Goal: Task Accomplishment & Management: Use online tool/utility

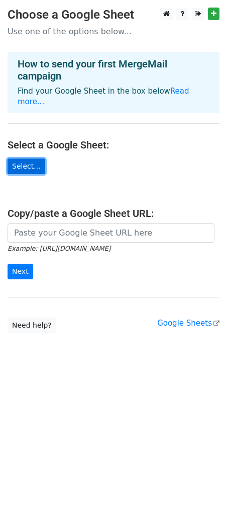
click at [24, 158] on link "Select..." at bounding box center [27, 166] width 38 height 16
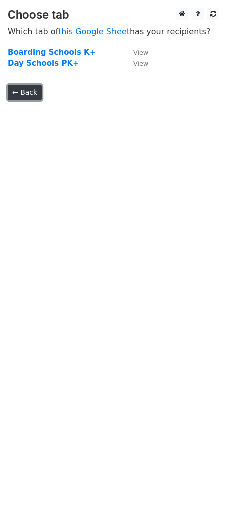
click at [15, 96] on link "← Back" at bounding box center [25, 92] width 34 height 16
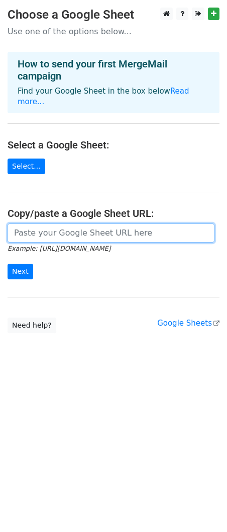
click at [78, 227] on input "url" at bounding box center [111, 232] width 207 height 19
paste input "[URL][DOMAIN_NAME]"
type input "https://docs.google.com/spreadsheets/d/1extagS9ndxcEB0x59aaw_d1ttGDwrIo_tNVQuXH…"
click at [8, 263] on input "Next" at bounding box center [21, 271] width 26 height 16
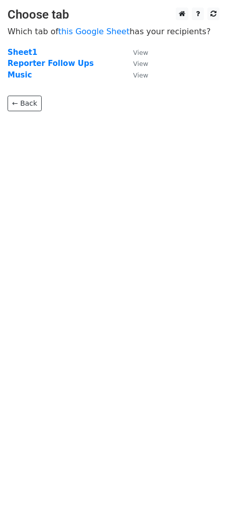
click at [41, 52] on td "Sheet1" at bounding box center [66, 53] width 116 height 12
click at [21, 52] on strong "Sheet1" at bounding box center [23, 52] width 30 height 9
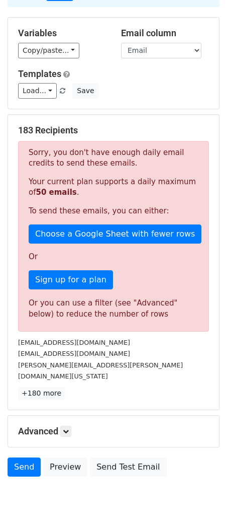
scroll to position [96, 0]
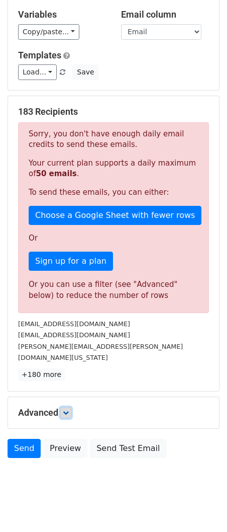
click at [69, 409] on icon at bounding box center [66, 412] width 6 height 6
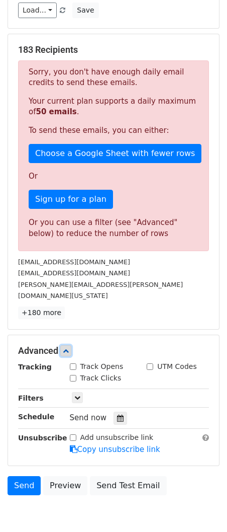
scroll to position [194, 0]
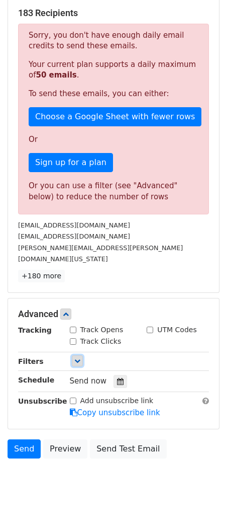
click at [81, 355] on link at bounding box center [77, 360] width 11 height 11
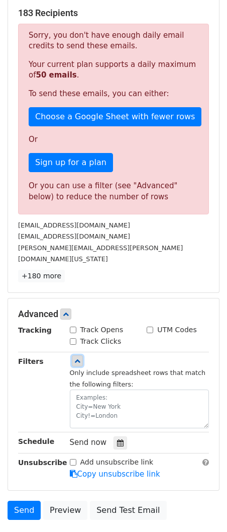
click at [81, 355] on link at bounding box center [77, 360] width 11 height 11
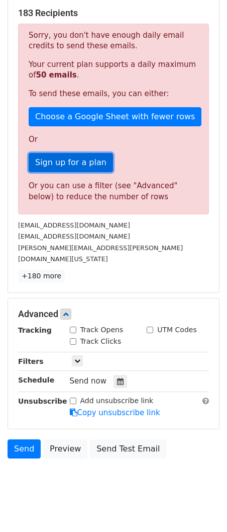
click at [74, 161] on link "Sign up for a plan" at bounding box center [71, 162] width 84 height 19
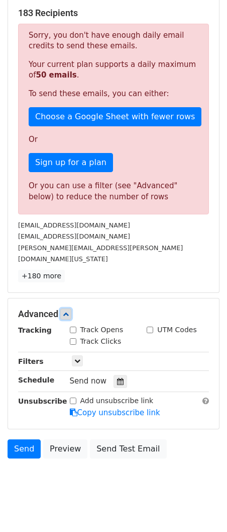
click at [66, 311] on icon at bounding box center [66, 314] width 6 height 6
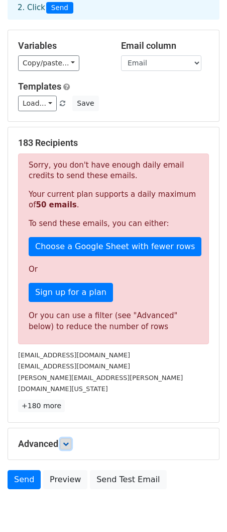
scroll to position [96, 0]
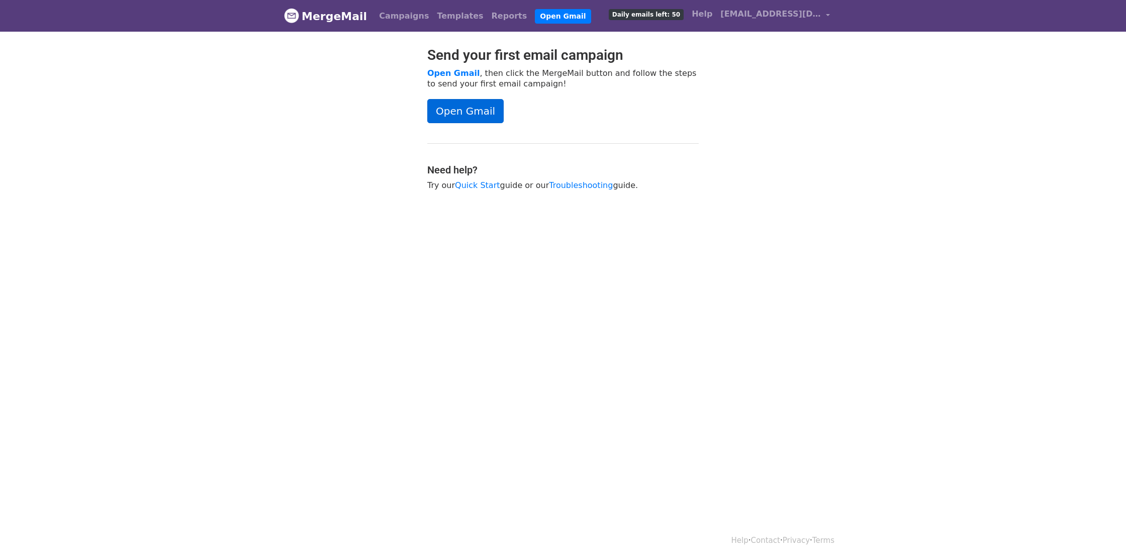
scroll to position [1, 0]
click at [343, 20] on link "MergeMail" at bounding box center [325, 15] width 83 height 21
click at [397, 16] on link "Campaigns" at bounding box center [404, 16] width 58 height 20
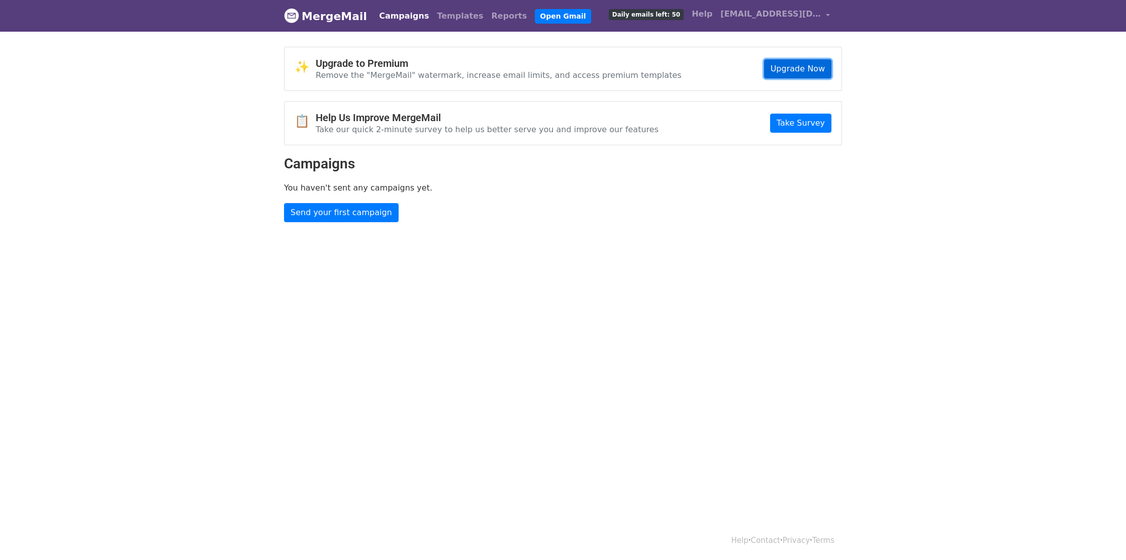
click at [800, 70] on link "Upgrade Now" at bounding box center [797, 68] width 67 height 19
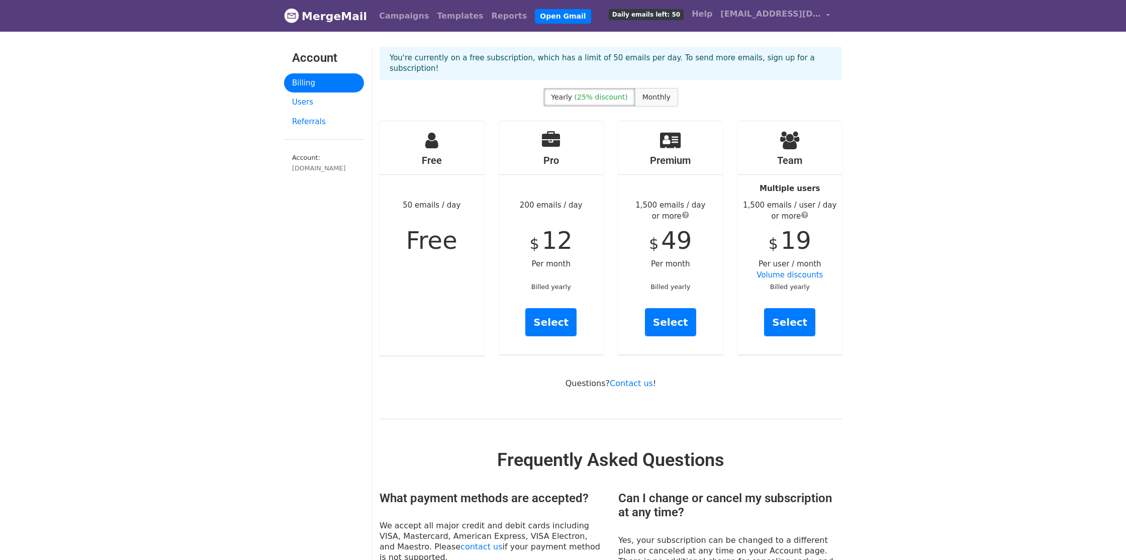
click at [662, 93] on span "Monthly" at bounding box center [657, 97] width 28 height 8
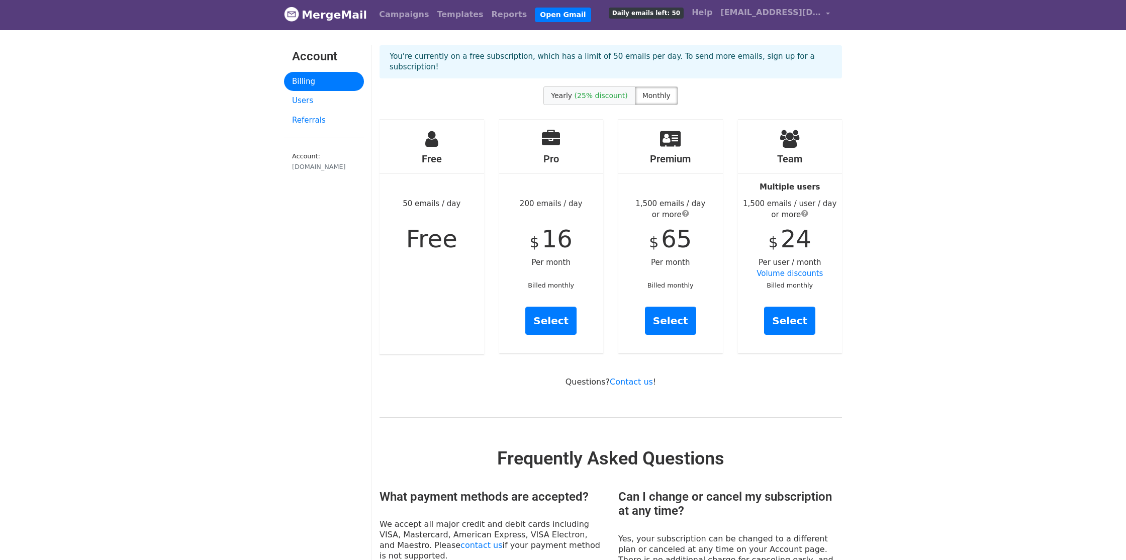
click at [598, 89] on label "Yearly (25% discount)" at bounding box center [590, 95] width 92 height 19
click at [436, 132] on icon at bounding box center [431, 139] width 13 height 18
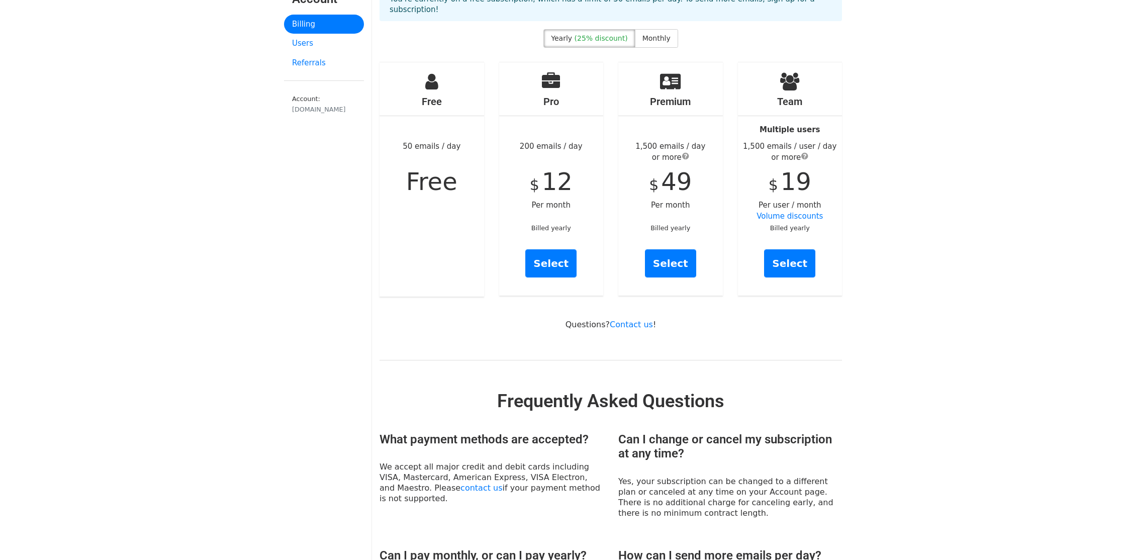
scroll to position [0, 0]
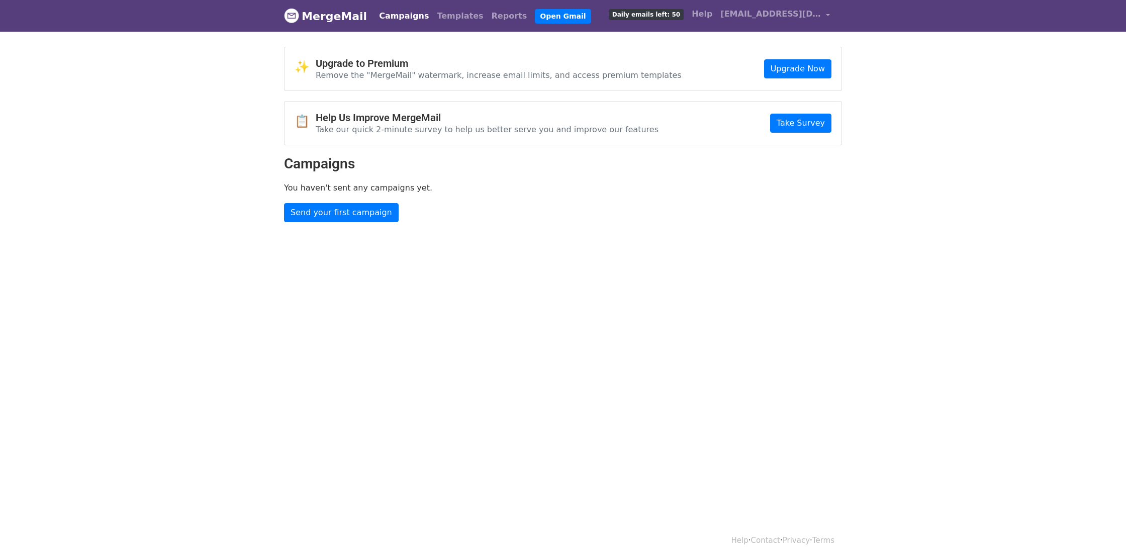
scroll to position [1, 0]
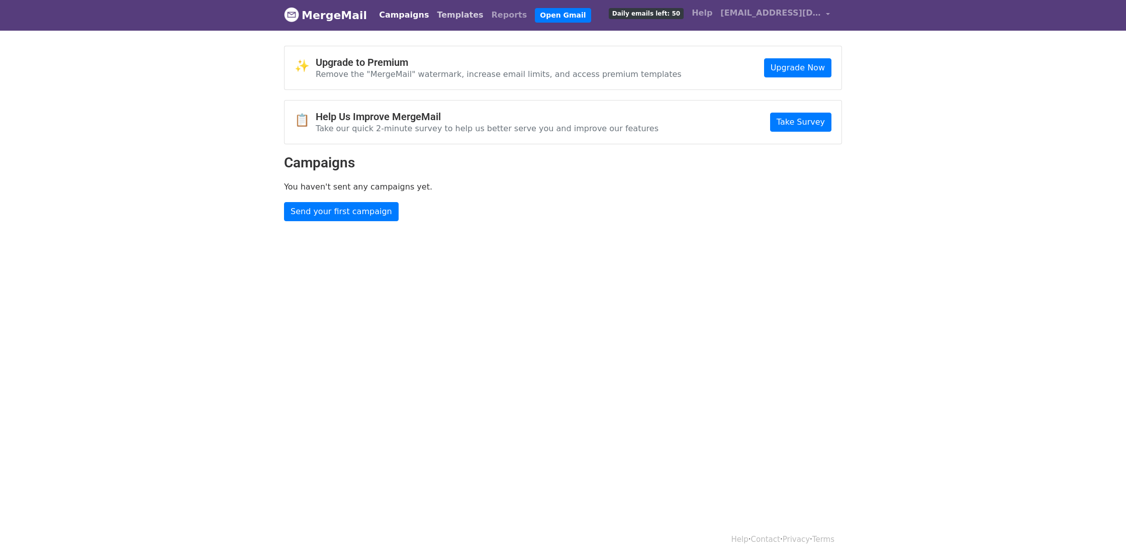
click at [433, 12] on link "Templates" at bounding box center [460, 15] width 54 height 20
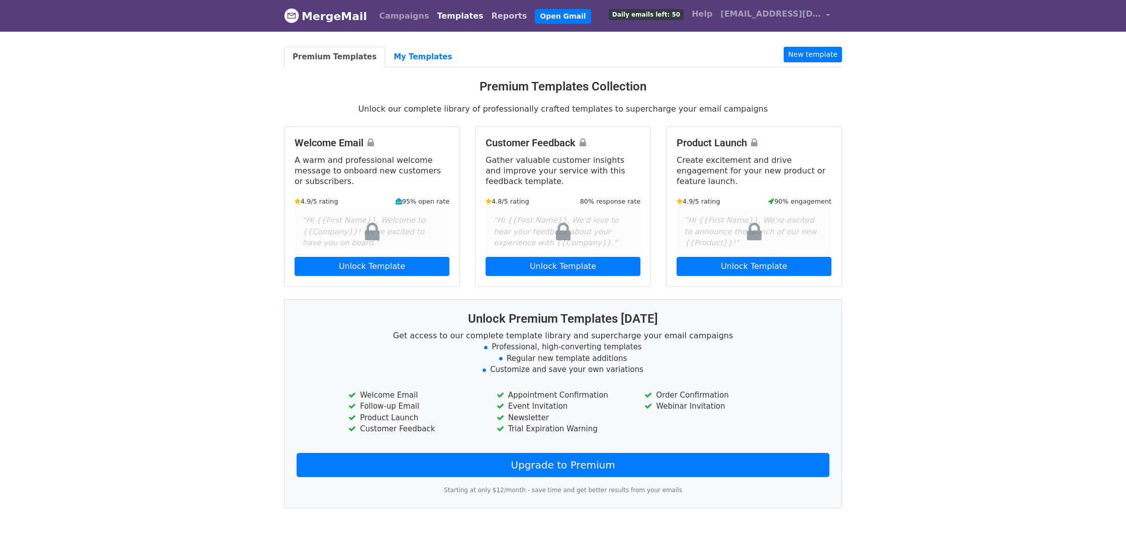
click at [488, 12] on link "Reports" at bounding box center [510, 16] width 44 height 20
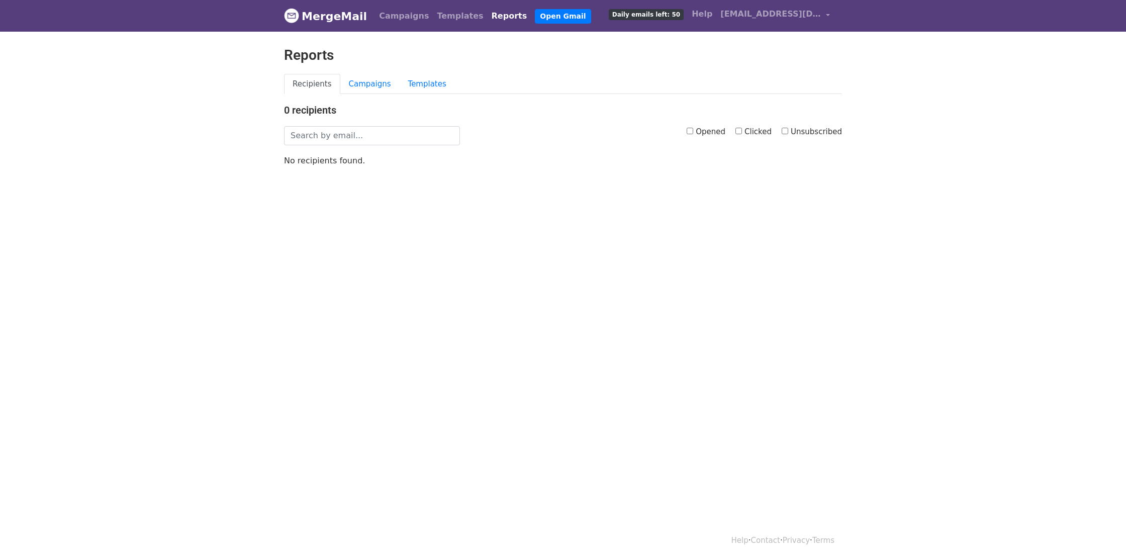
click at [488, 18] on link "Reports" at bounding box center [510, 16] width 44 height 20
click at [363, 82] on link "Campaigns" at bounding box center [369, 84] width 59 height 21
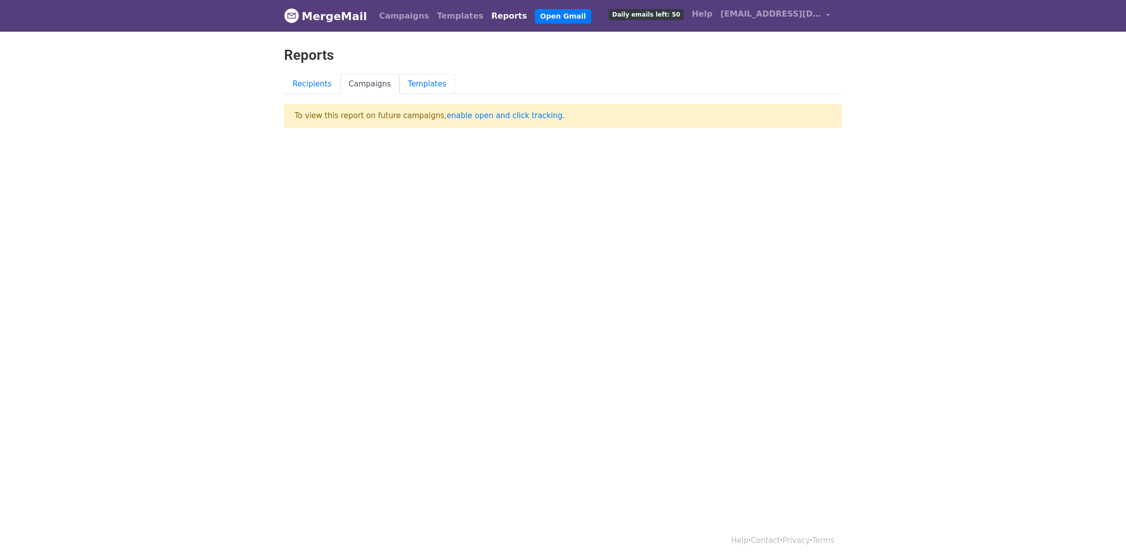
click at [417, 85] on link "Templates" at bounding box center [427, 84] width 55 height 21
click at [328, 82] on link "Recipients" at bounding box center [312, 84] width 56 height 21
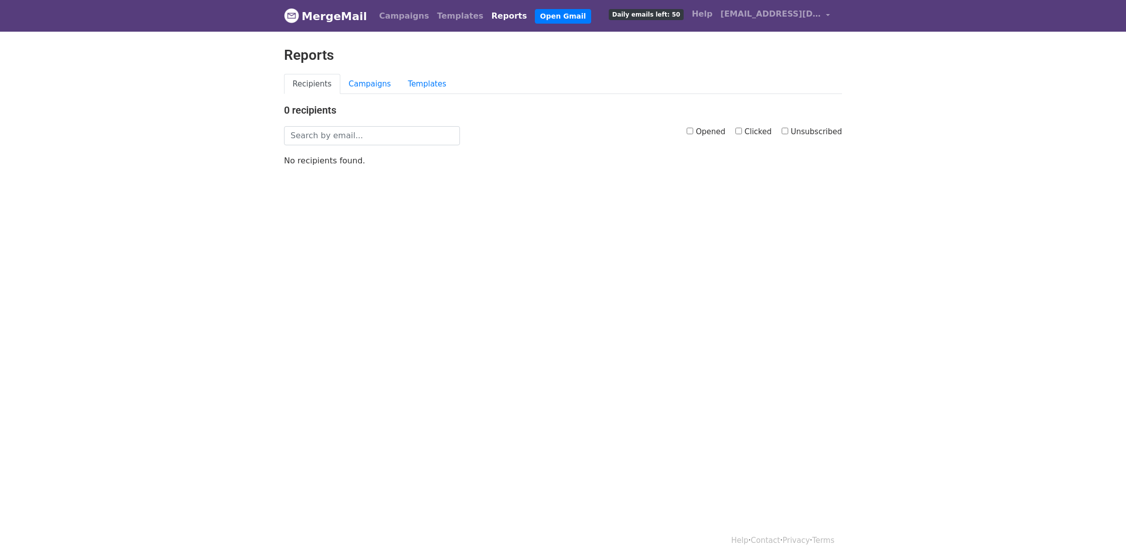
click at [340, 14] on link "MergeMail" at bounding box center [325, 16] width 83 height 21
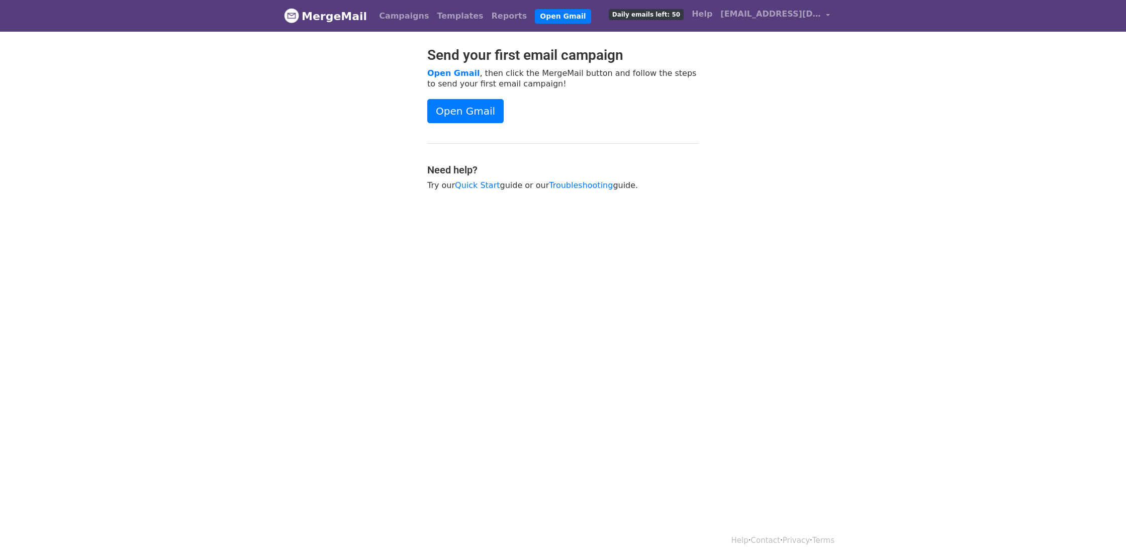
scroll to position [1, 0]
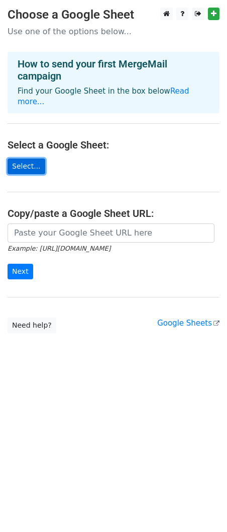
click at [23, 160] on link "Select..." at bounding box center [27, 166] width 38 height 16
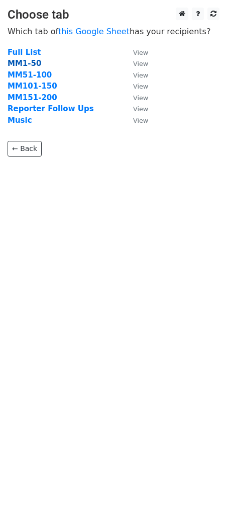
click at [19, 64] on strong "MM1-50" at bounding box center [25, 63] width 34 height 9
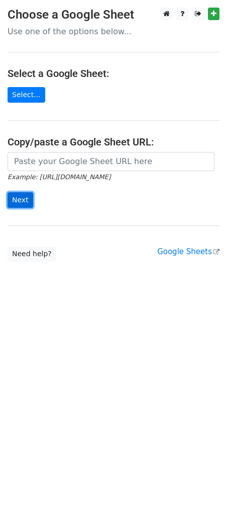
click at [23, 200] on input "Next" at bounding box center [21, 200] width 26 height 16
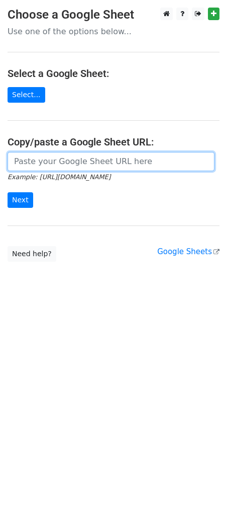
click at [33, 166] on input "url" at bounding box center [111, 161] width 207 height 19
type input "[URL][DOMAIN_NAME]"
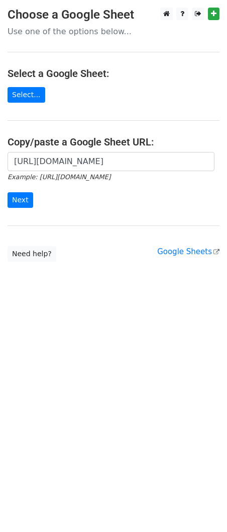
click at [109, 191] on form "[URL][DOMAIN_NAME] Example: [URL][DOMAIN_NAME] Next" at bounding box center [114, 180] width 212 height 56
click at [21, 197] on input "Next" at bounding box center [21, 200] width 26 height 16
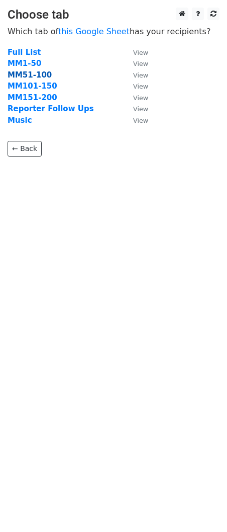
click at [38, 76] on strong "MM51-100" at bounding box center [30, 74] width 44 height 9
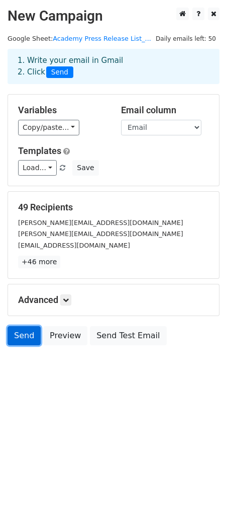
click at [30, 340] on link "Send" at bounding box center [24, 335] width 33 height 19
click at [66, 302] on icon at bounding box center [66, 300] width 6 height 6
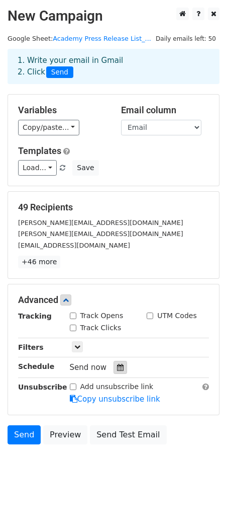
click at [117, 368] on icon at bounding box center [120, 367] width 7 height 7
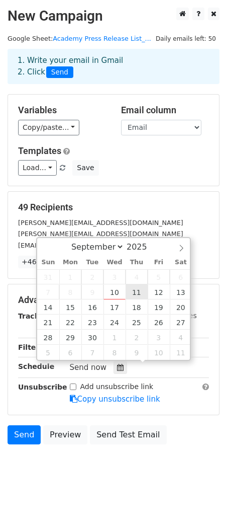
type input "2025-09-11 12:00"
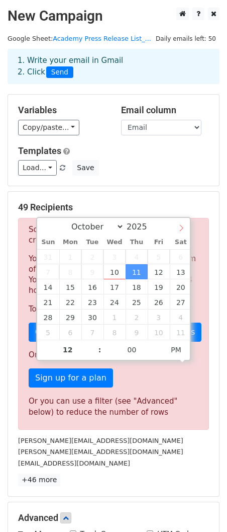
click at [178, 224] on icon at bounding box center [181, 227] width 7 height 7
select select "8"
click at [42, 225] on div "September October November December 2025" at bounding box center [113, 226] width 153 height 17
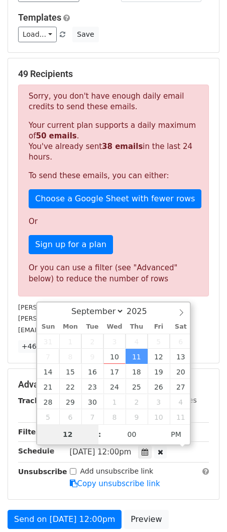
scroll to position [239, 0]
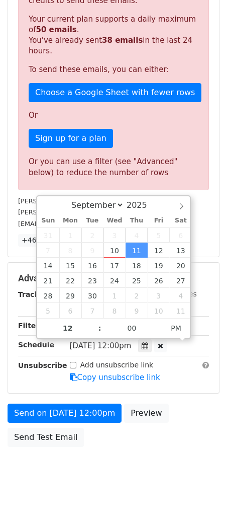
click at [208, 321] on div "Only include spreadsheet rows that match the following filters:" at bounding box center [139, 326] width 155 height 12
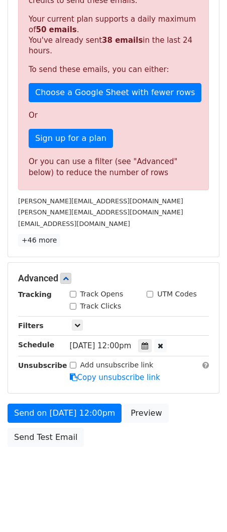
click at [125, 347] on span "Thu, Sep 11, 12:00pm" at bounding box center [101, 345] width 62 height 9
click at [148, 345] on icon at bounding box center [145, 345] width 7 height 7
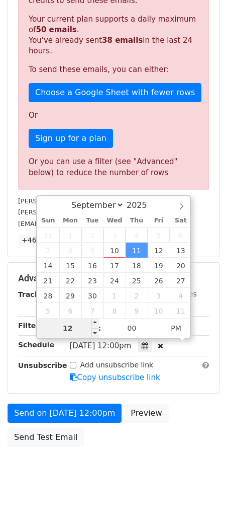
click at [66, 330] on input "12" at bounding box center [67, 328] width 61 height 20
type input "9"
type input "2025-09-11 09:00"
type input "09"
click at [172, 326] on body "New Campaign Daily emails left: 50 Google Sheet: Academy Press Release List_...…" at bounding box center [113, 130] width 227 height 724
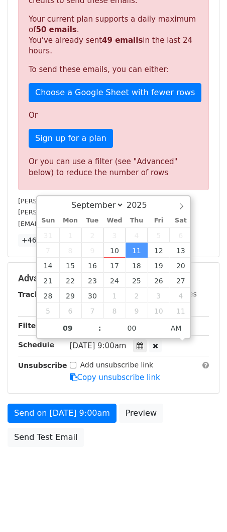
click at [200, 418] on div "Send on Sep 11 at 9:00am Preview Send Test Email" at bounding box center [113, 427] width 227 height 48
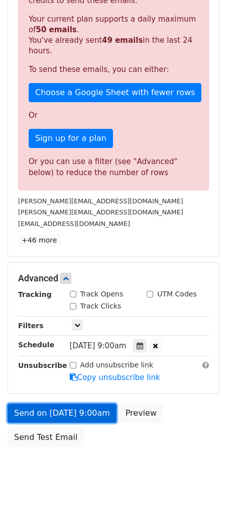
click at [81, 412] on link "Send on Sep 11 at 9:00am" at bounding box center [62, 412] width 109 height 19
click at [58, 416] on link "Send on Sep 11 at 9:00am" at bounding box center [62, 412] width 109 height 19
